Goal: Task Accomplishment & Management: Complete application form

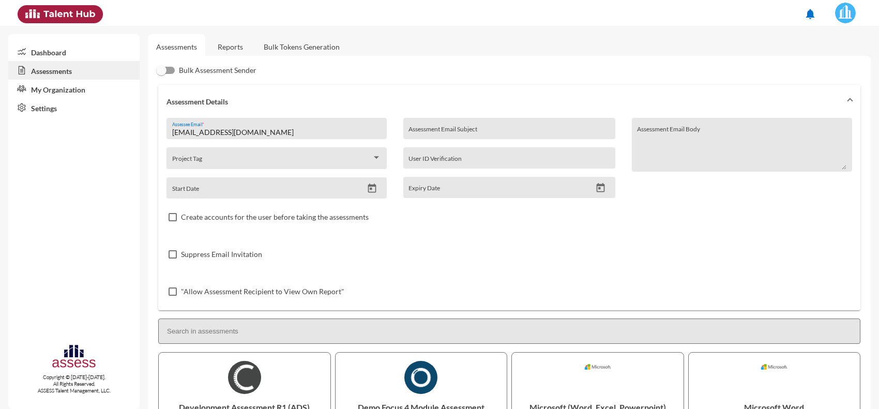
drag, startPoint x: 277, startPoint y: 131, endPoint x: 72, endPoint y: 107, distance: 205.7
click at [72, 107] on mat-sidenav-container "Dashboard Assessments My Organization Settings Copyright © 2015-2024. All Right…" at bounding box center [439, 217] width 879 height 383
paste input ".adel.m304"
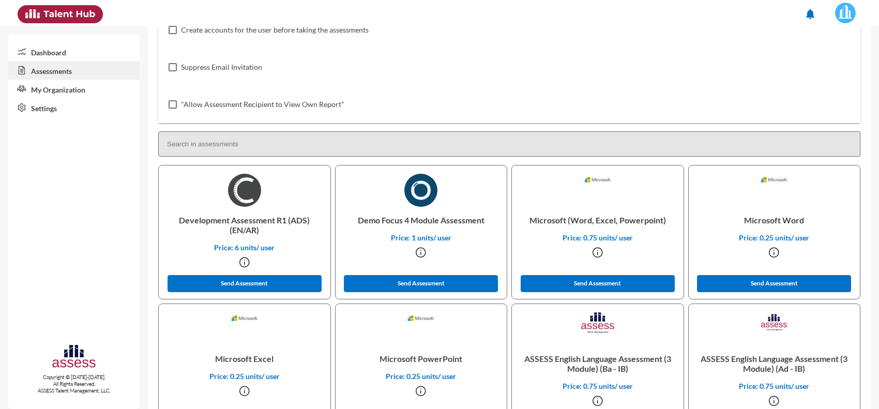
scroll to position [194, 0]
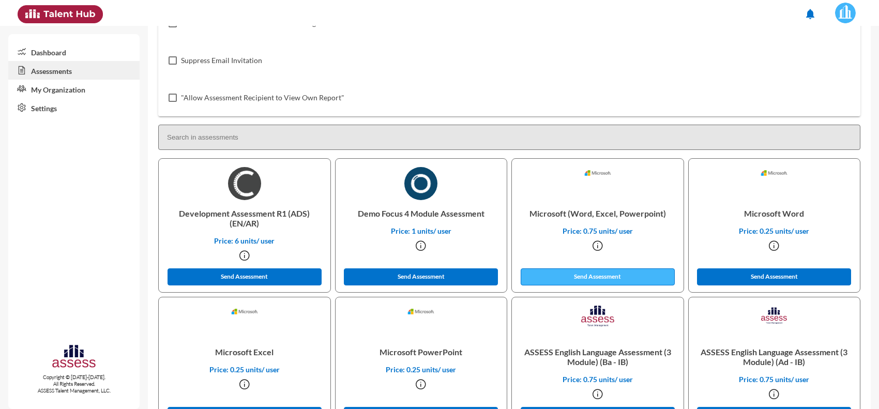
click at [599, 281] on button "Send Assessment" at bounding box center [598, 276] width 154 height 17
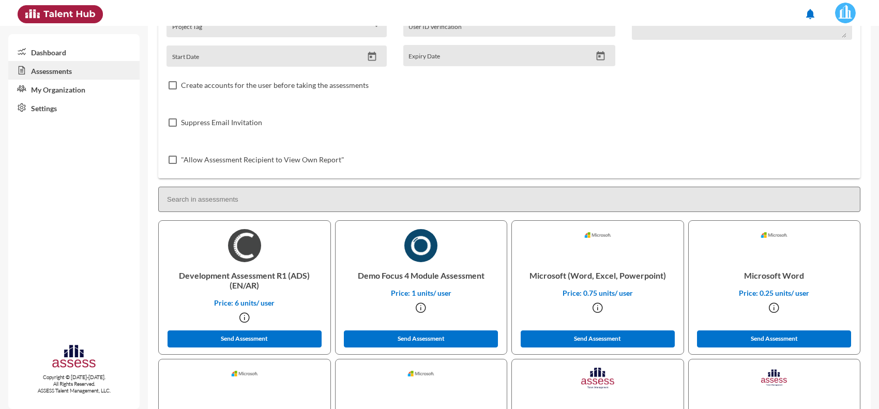
scroll to position [0, 0]
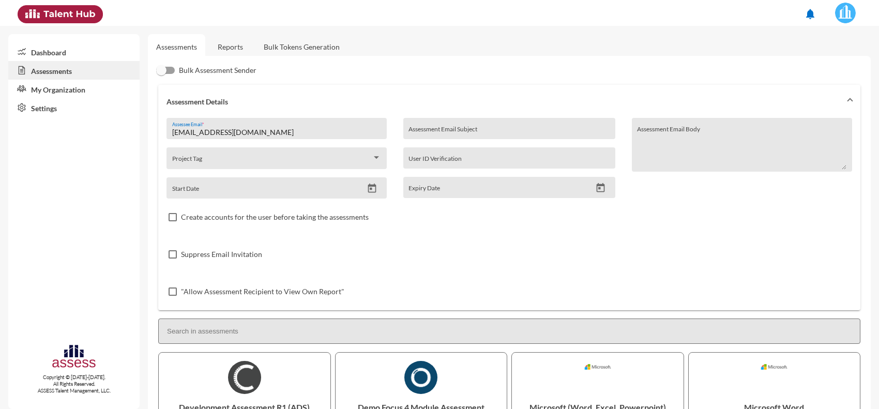
drag, startPoint x: 282, startPoint y: 131, endPoint x: 133, endPoint y: 144, distance: 149.5
click at [133, 144] on mat-sidenav-container "Dashboard Assessments My Organization Settings Copyright © 2015-2024. All Right…" at bounding box center [439, 217] width 879 height 383
paste input "403"
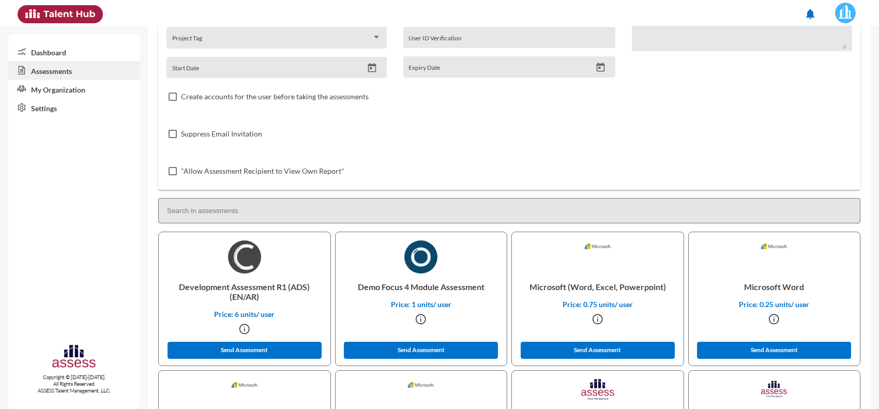
scroll to position [259, 0]
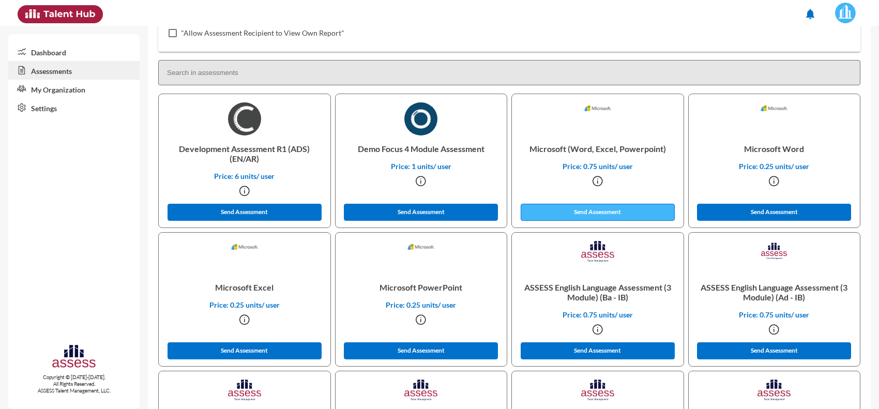
click at [578, 216] on button "Send Assessment" at bounding box center [598, 212] width 154 height 17
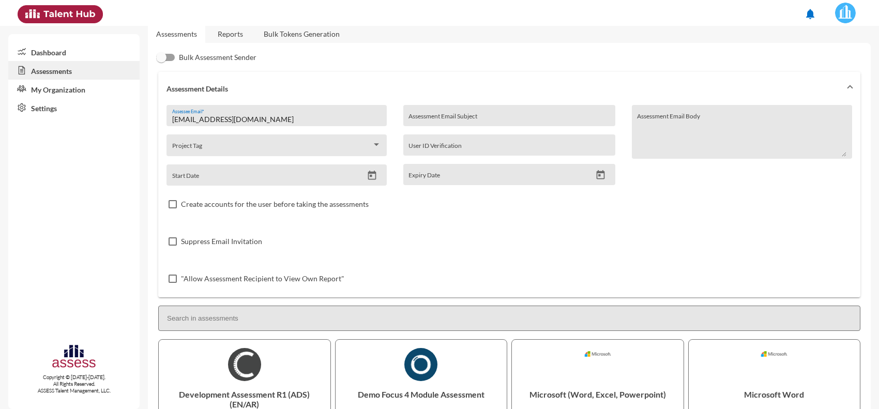
scroll to position [0, 0]
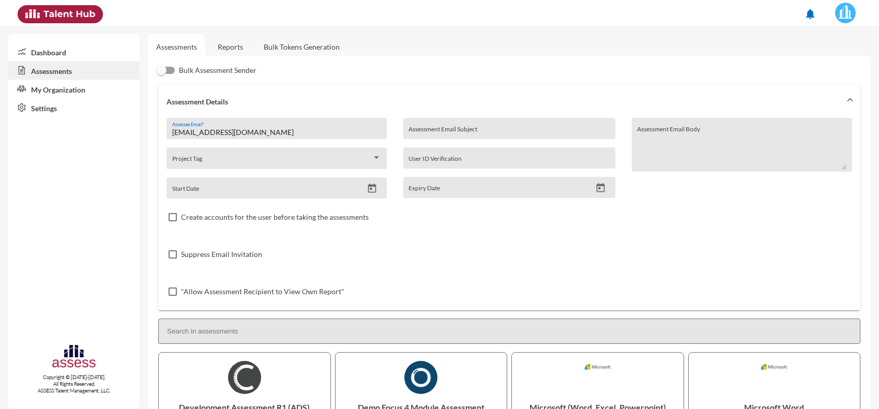
drag, startPoint x: 291, startPoint y: 125, endPoint x: 140, endPoint y: 123, distance: 151.0
click at [140, 123] on mat-sidenav-container "Dashboard Assessments My Organization Settings Copyright © 2015-2024. All Right…" at bounding box center [439, 217] width 879 height 383
drag, startPoint x: 262, startPoint y: 132, endPoint x: 150, endPoint y: 131, distance: 111.7
paste input "mahmoud.lethy666"
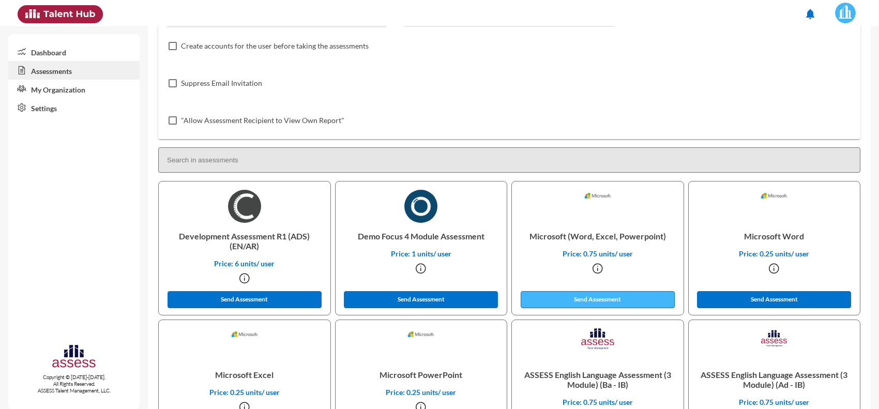
scroll to position [194, 0]
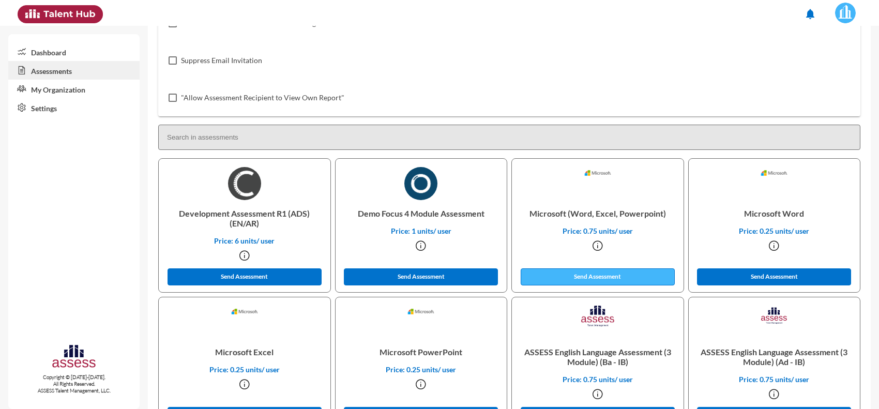
type input "mahmoud.lethy6666@gmail.com"
click at [553, 278] on button "Send Assessment" at bounding box center [598, 276] width 154 height 17
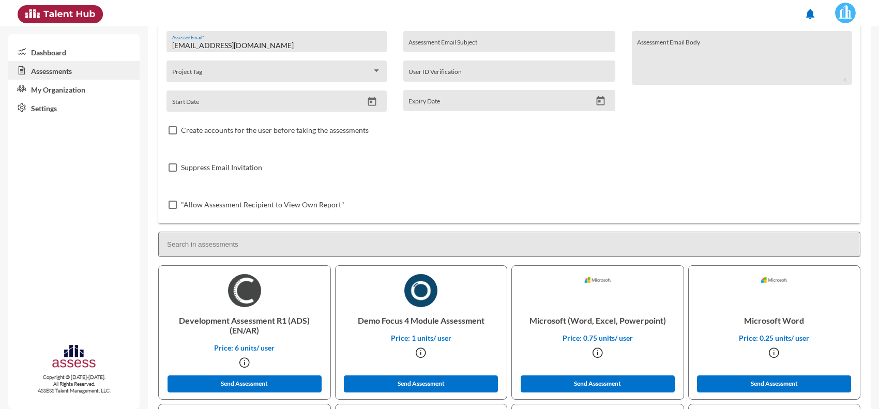
scroll to position [0, 0]
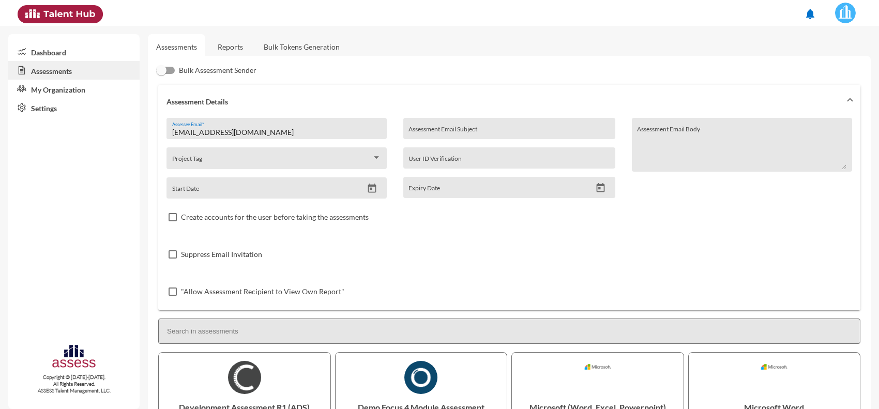
click at [243, 52] on link "Reports" at bounding box center [230, 46] width 42 height 25
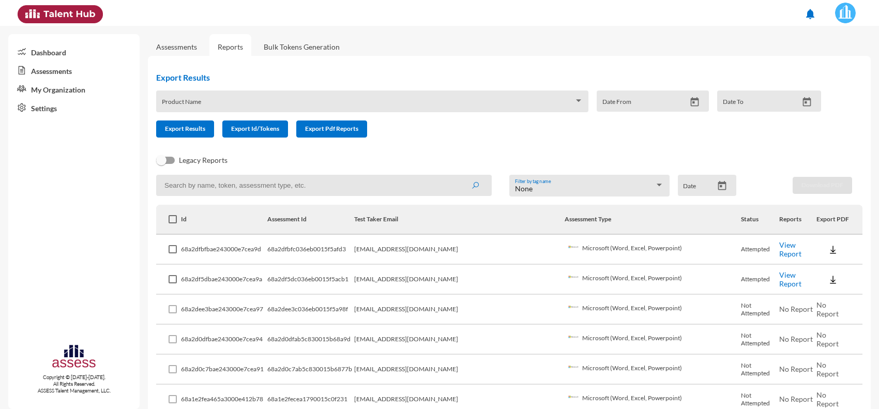
click at [779, 280] on link "View Report" at bounding box center [790, 279] width 22 height 18
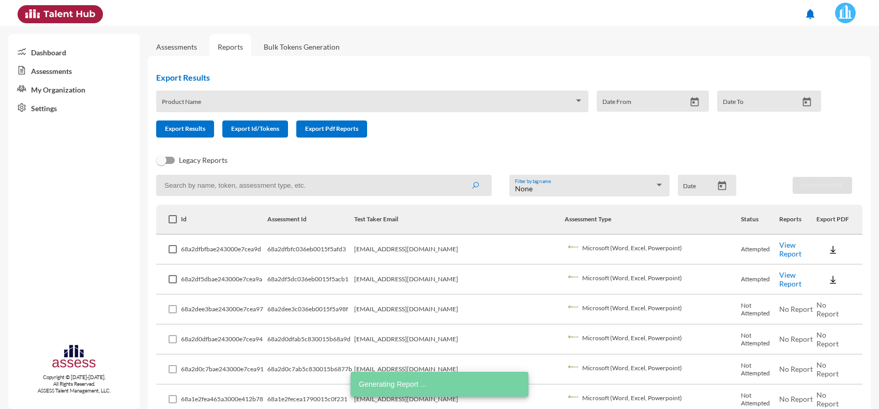
click at [186, 47] on link "Assessments" at bounding box center [176, 46] width 41 height 9
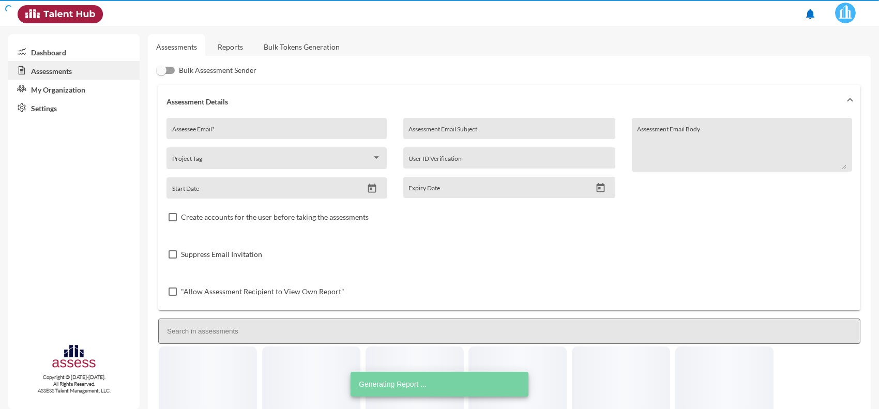
click at [230, 129] on input "Assessee Email *" at bounding box center [276, 132] width 209 height 8
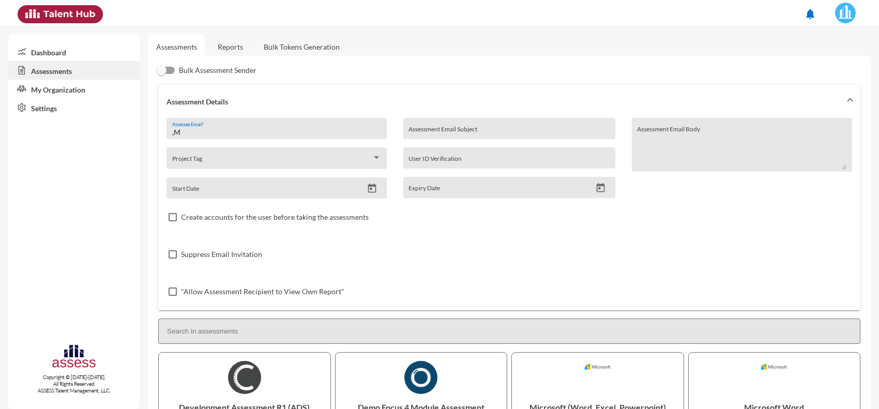
type input ","
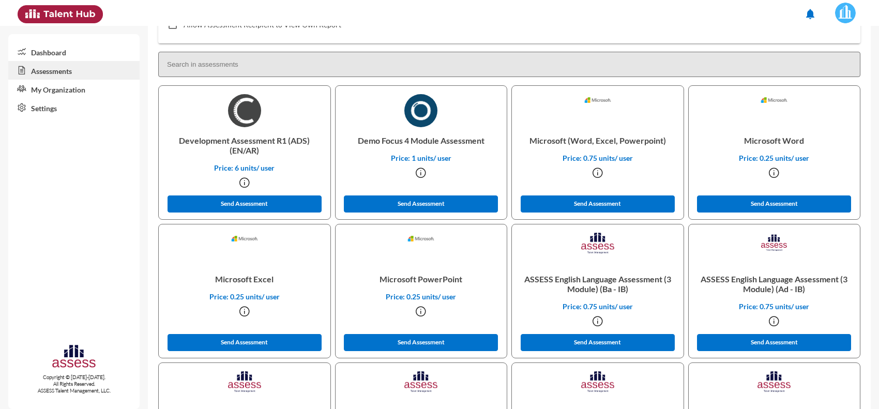
scroll to position [388, 0]
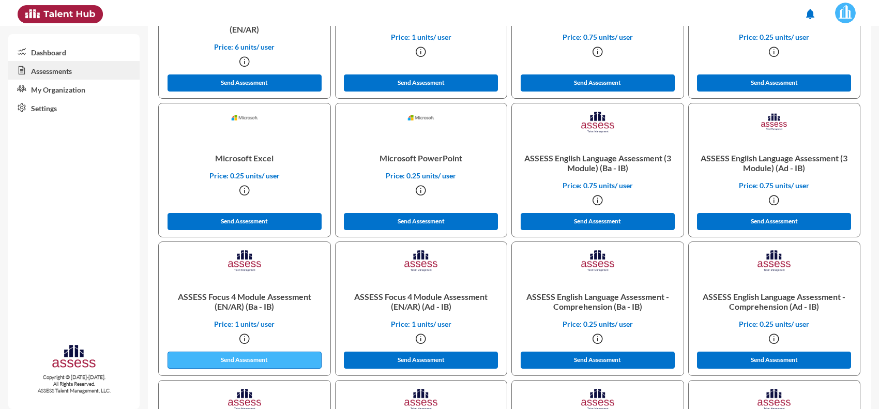
type input "MalakTareakhedr@gmail.com"
click at [274, 361] on button "Send Assessment" at bounding box center [245, 360] width 154 height 17
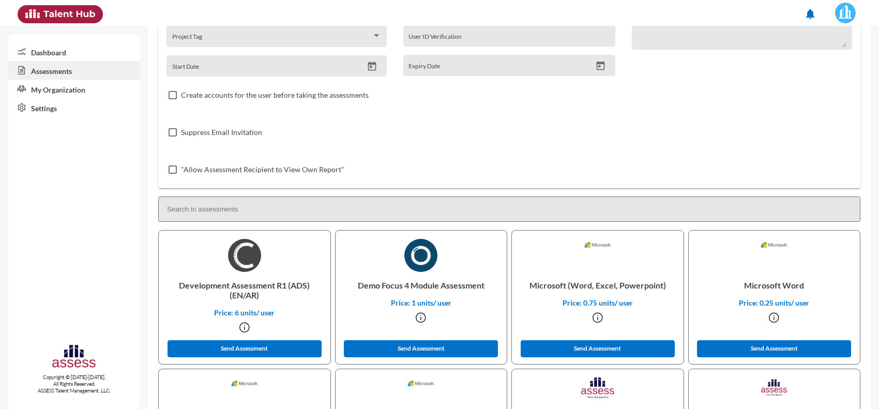
scroll to position [0, 0]
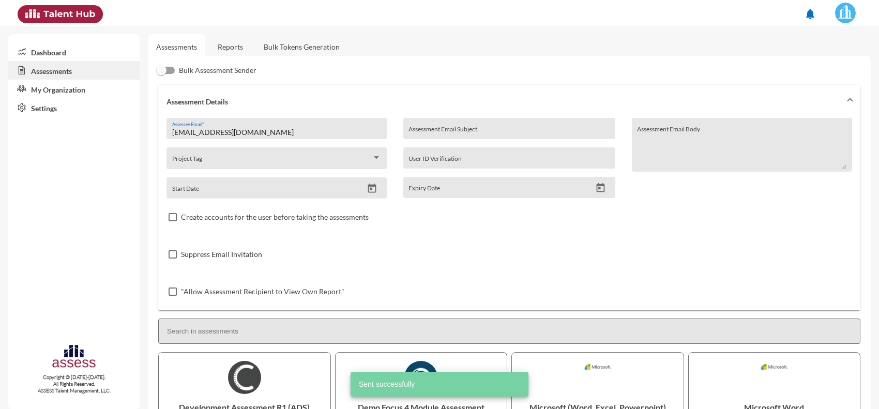
click at [226, 50] on link "Reports" at bounding box center [230, 46] width 42 height 25
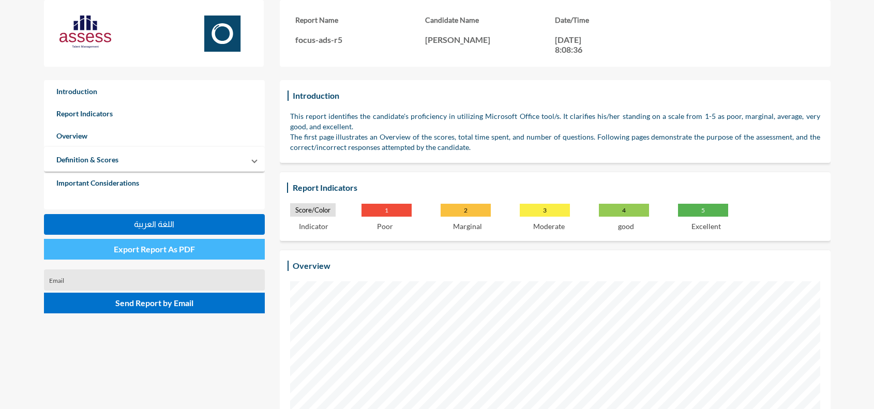
click at [165, 248] on span "Export Report As PDF" at bounding box center [154, 249] width 81 height 10
